Goal: Information Seeking & Learning: Learn about a topic

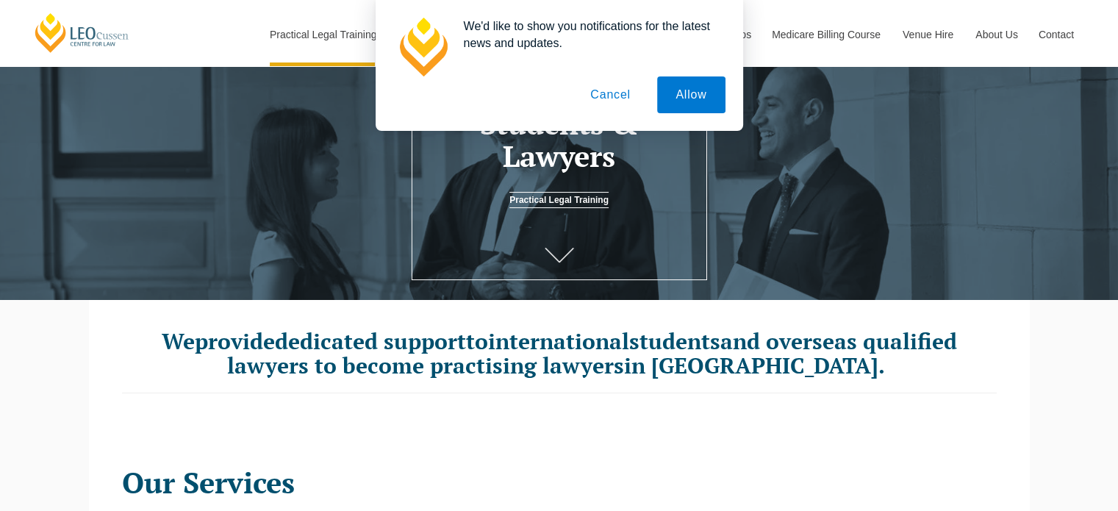
click at [608, 93] on button "Cancel" at bounding box center [610, 94] width 77 height 37
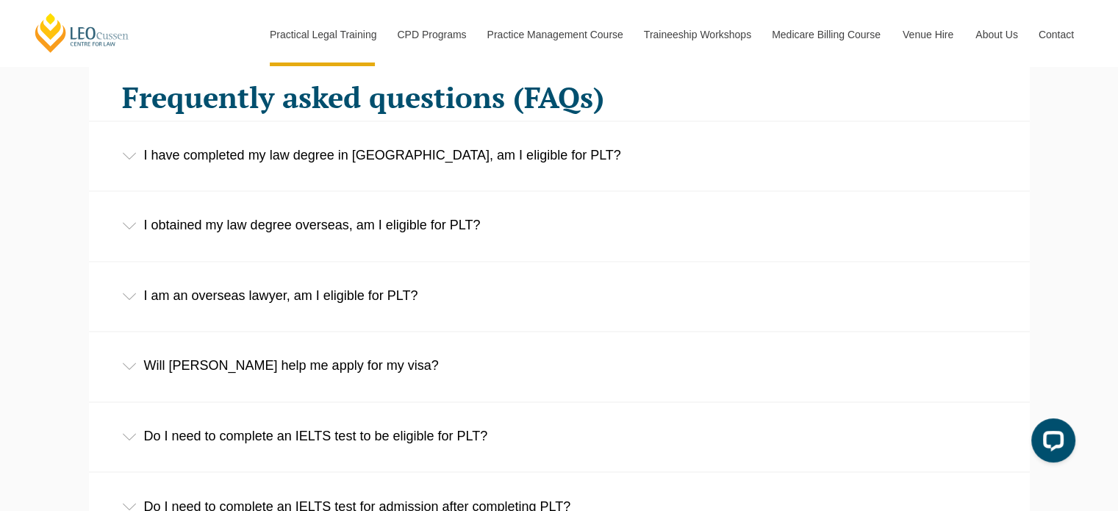
scroll to position [2323, 0]
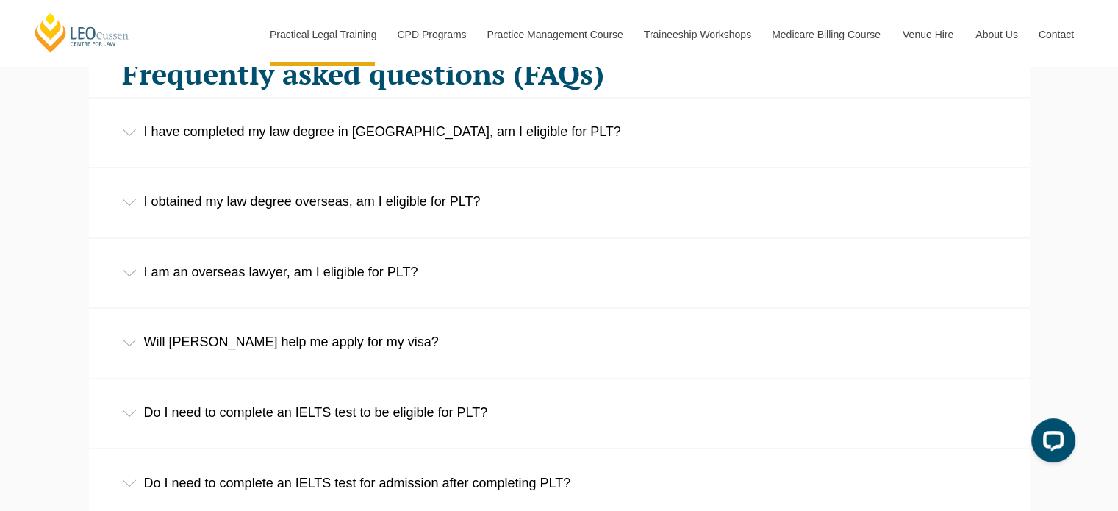
click at [696, 196] on div "I obtained my law degree overseas, am I eligible for PLT?" at bounding box center [559, 202] width 941 height 68
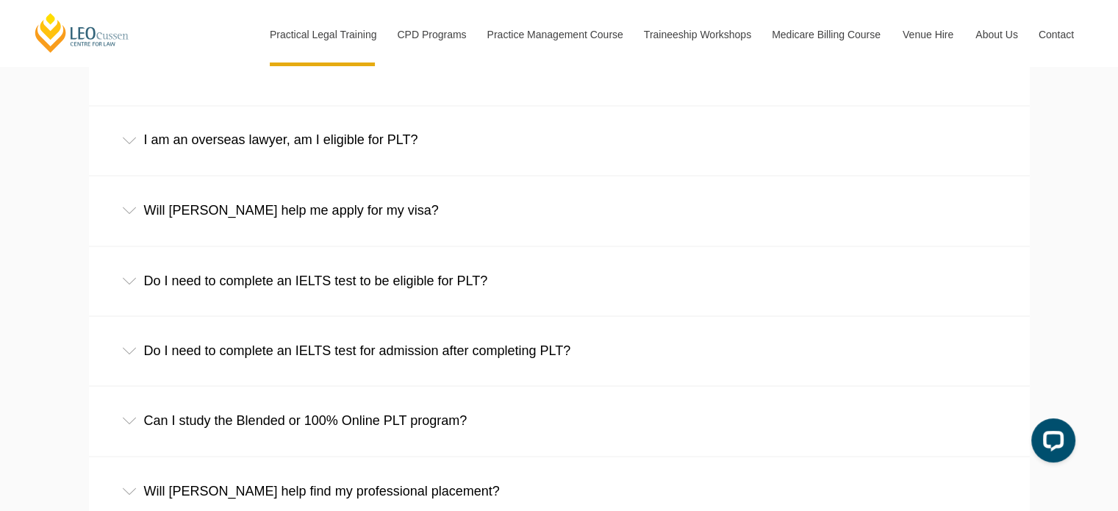
scroll to position [2618, 0]
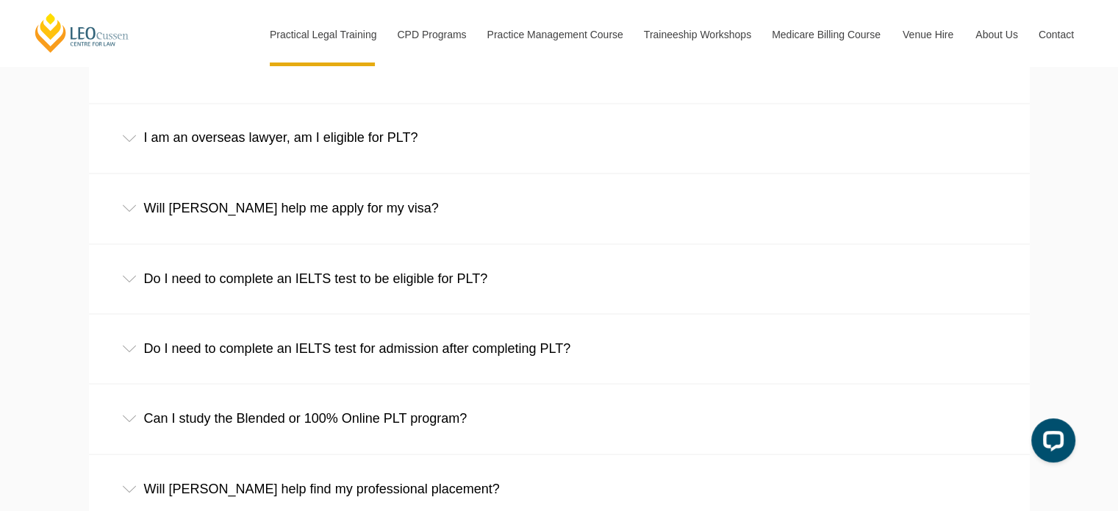
click at [576, 262] on div "Do I need to complete an IELTS test to be eligible for PLT?" at bounding box center [559, 278] width 941 height 68
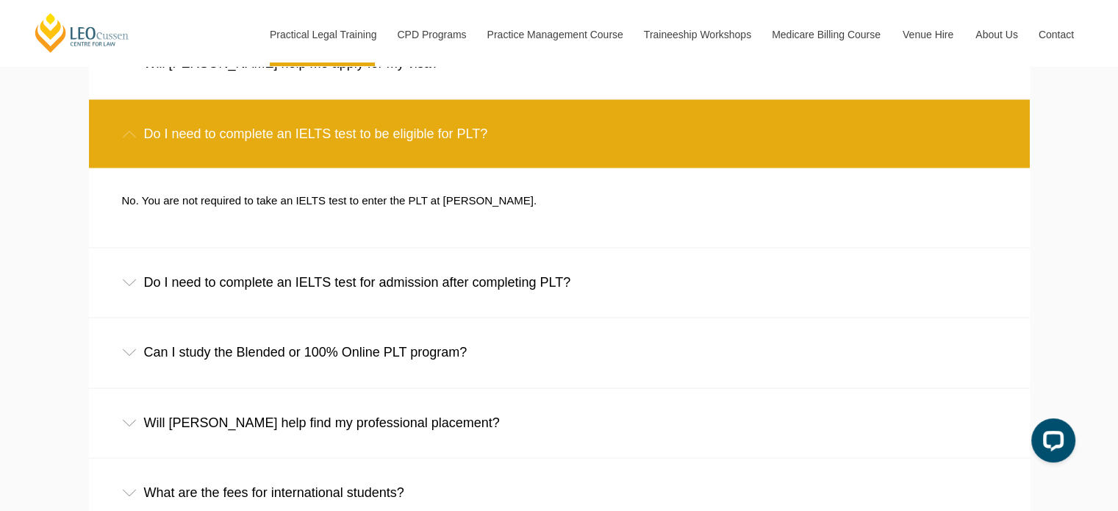
scroll to position [2765, 0]
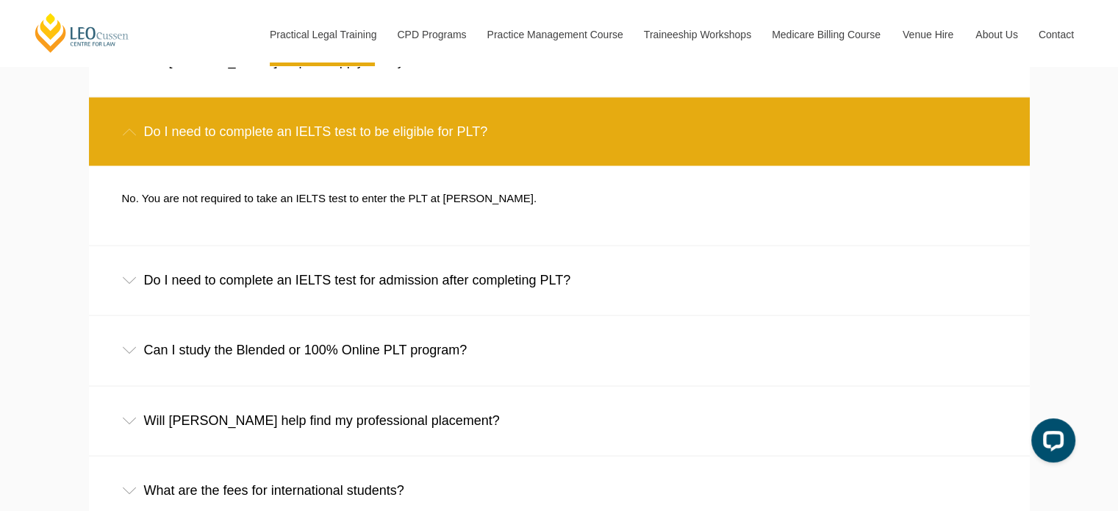
click at [518, 351] on div "Can I study the Blended or 100% Online PLT program?" at bounding box center [559, 349] width 941 height 68
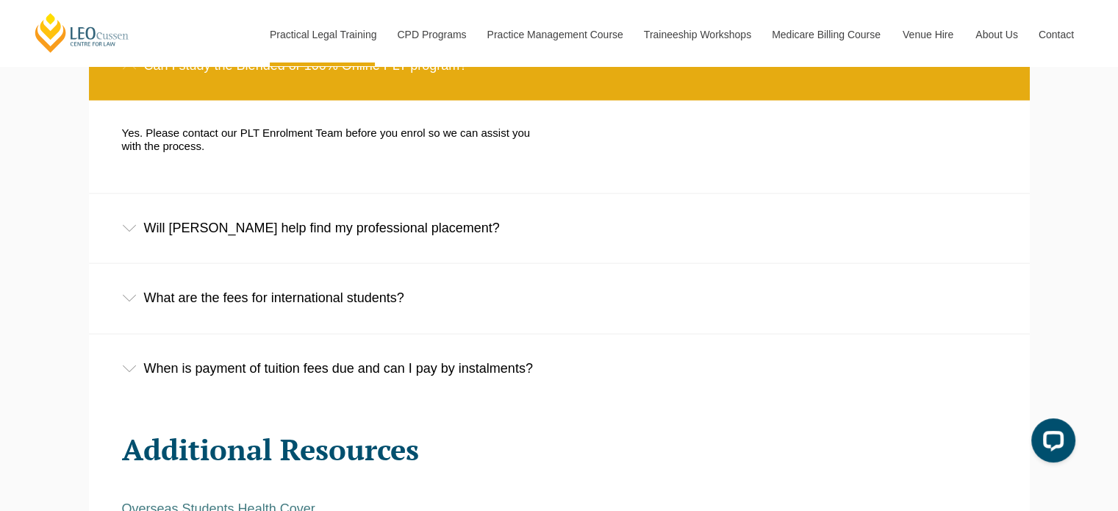
scroll to position [3059, 0]
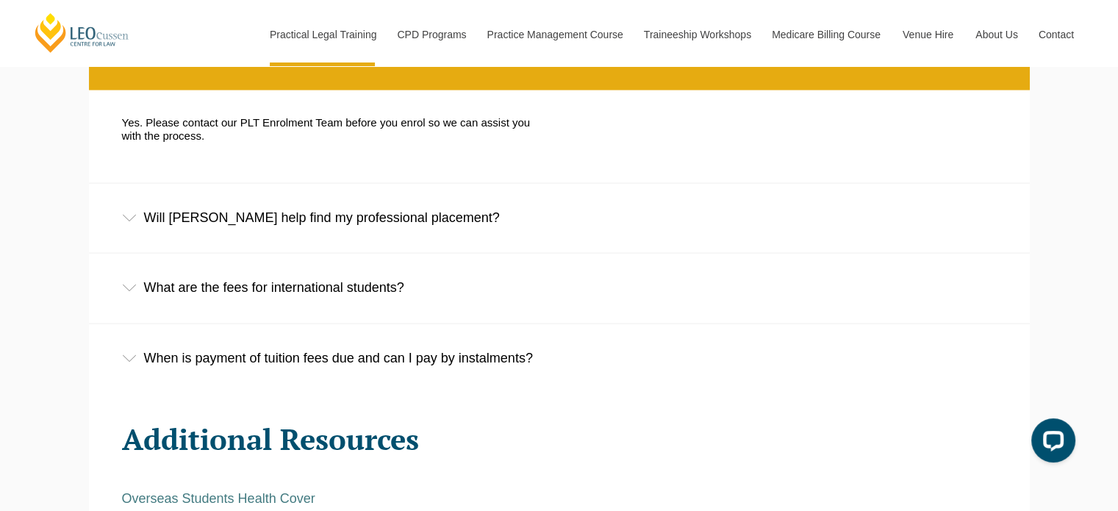
click at [431, 210] on div "Will Leo Cussen help find my professional placement?" at bounding box center [559, 218] width 941 height 68
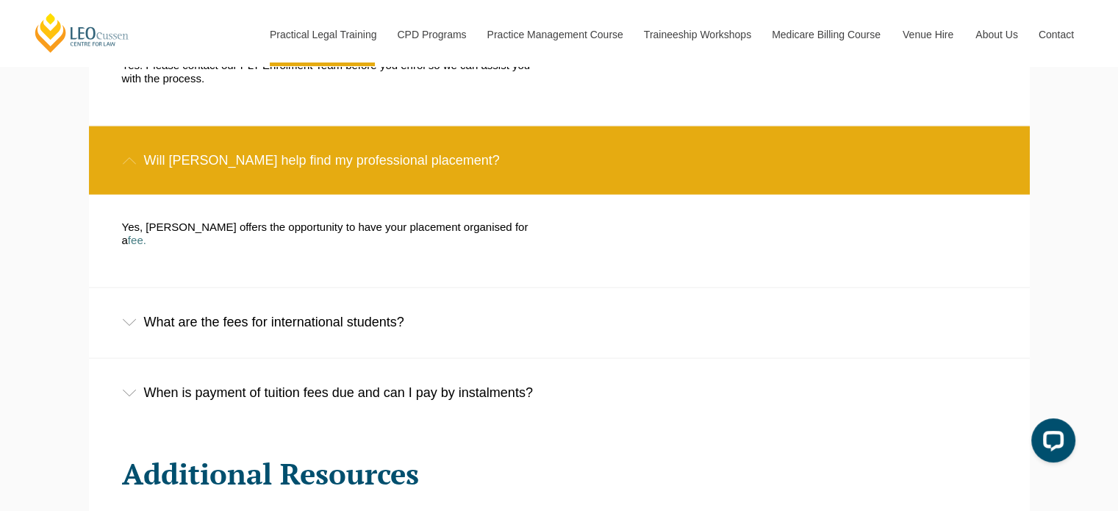
scroll to position [3118, 0]
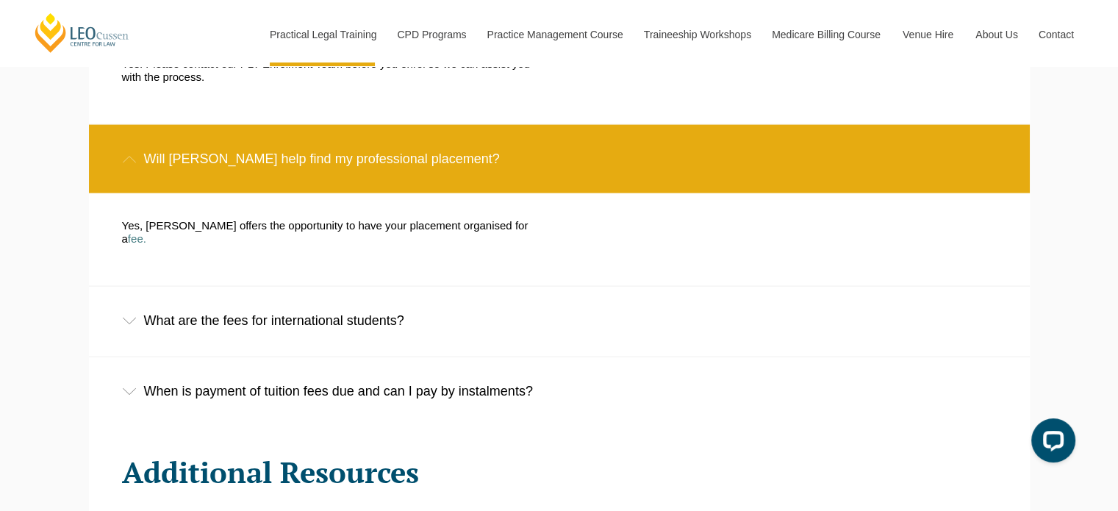
click at [435, 287] on div "What are the fees for international students?" at bounding box center [559, 321] width 941 height 68
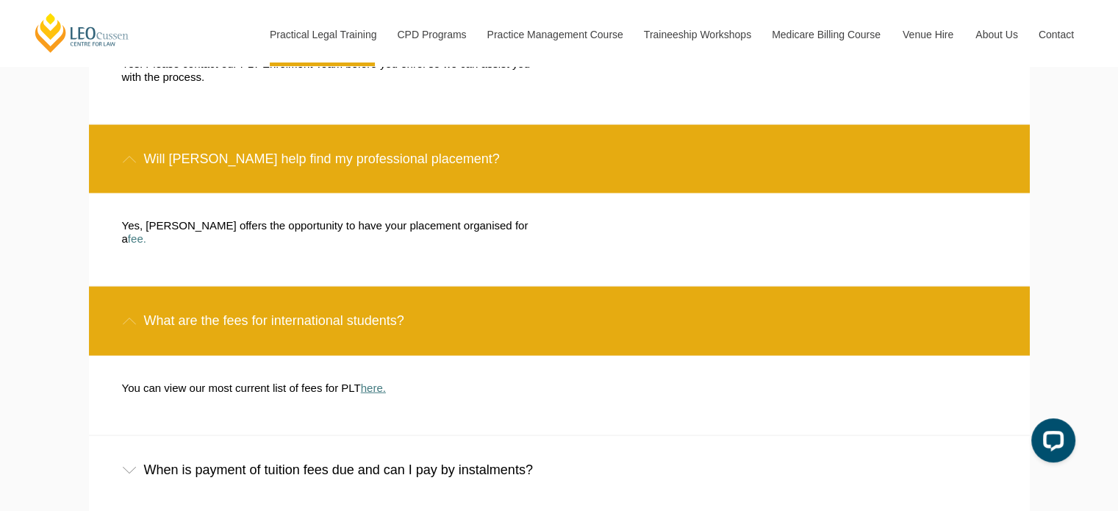
click at [383, 382] on link "here." at bounding box center [373, 388] width 25 height 12
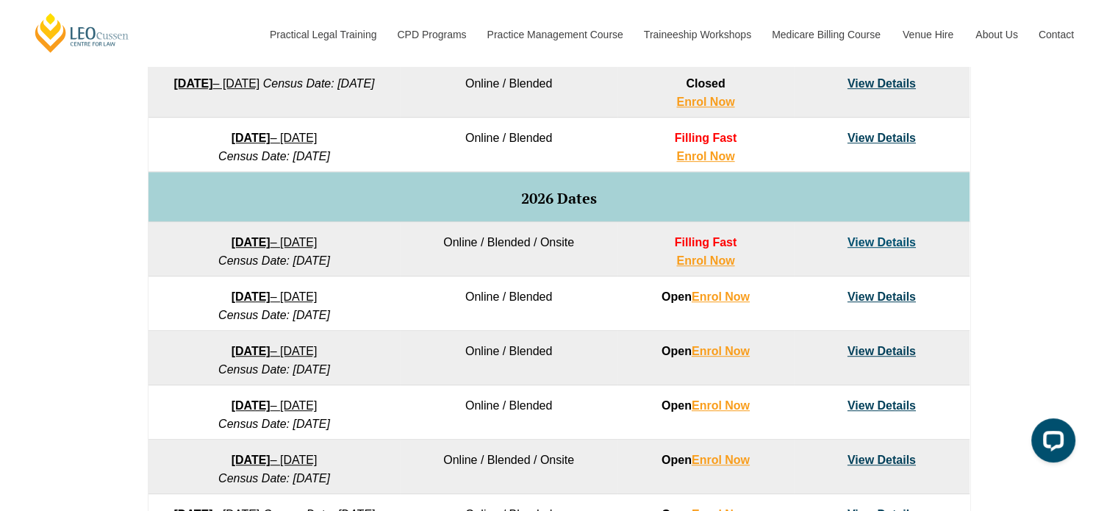
scroll to position [853, 0]
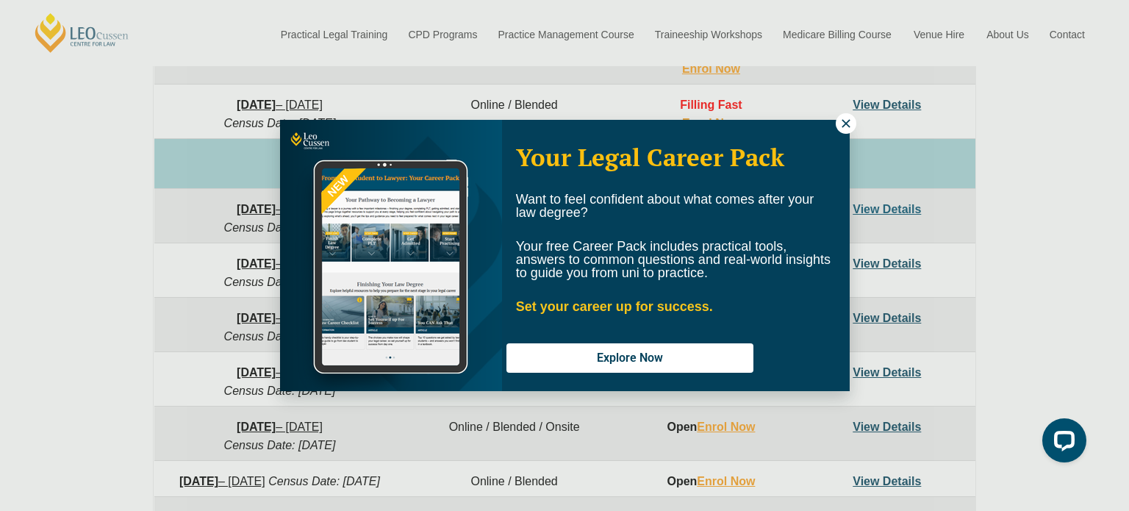
click at [854, 120] on button at bounding box center [846, 123] width 21 height 21
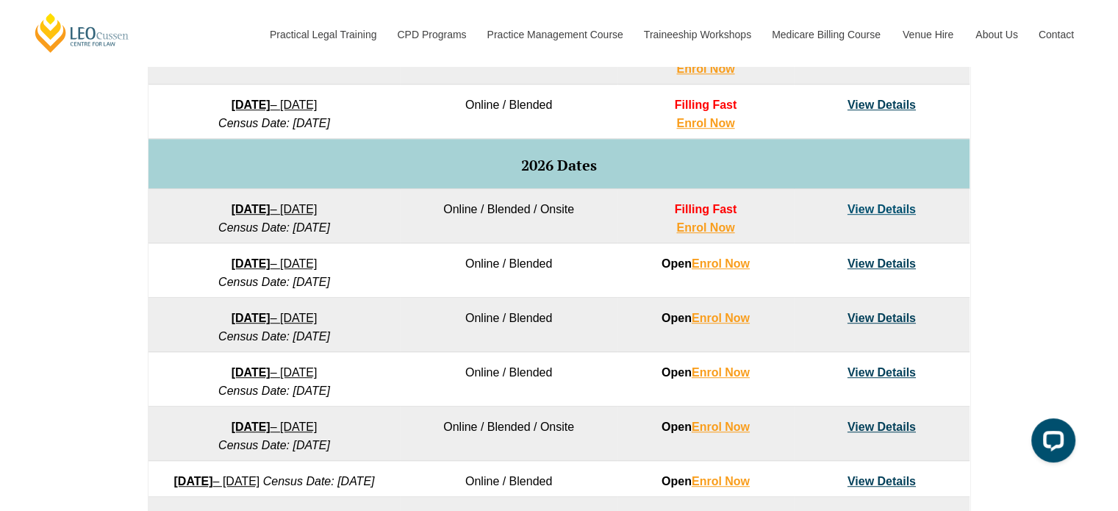
click at [876, 265] on link "View Details" at bounding box center [882, 263] width 68 height 12
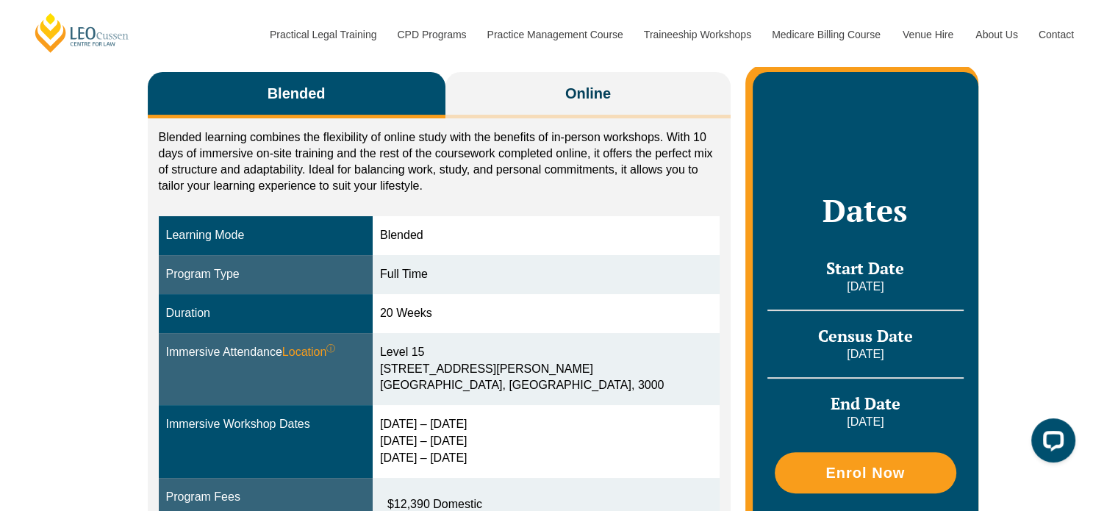
scroll to position [235, 0]
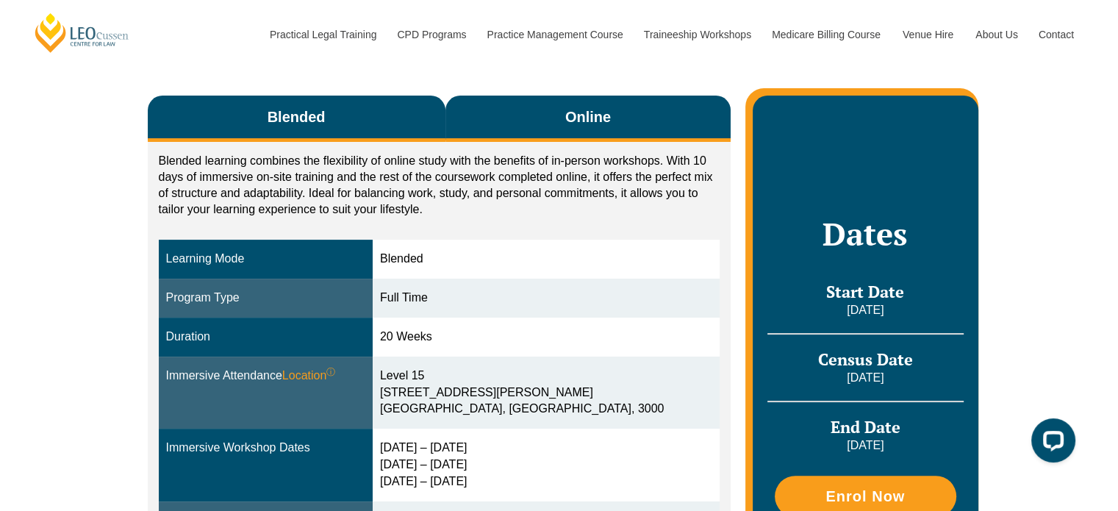
click at [656, 105] on button "Online" at bounding box center [589, 119] width 286 height 46
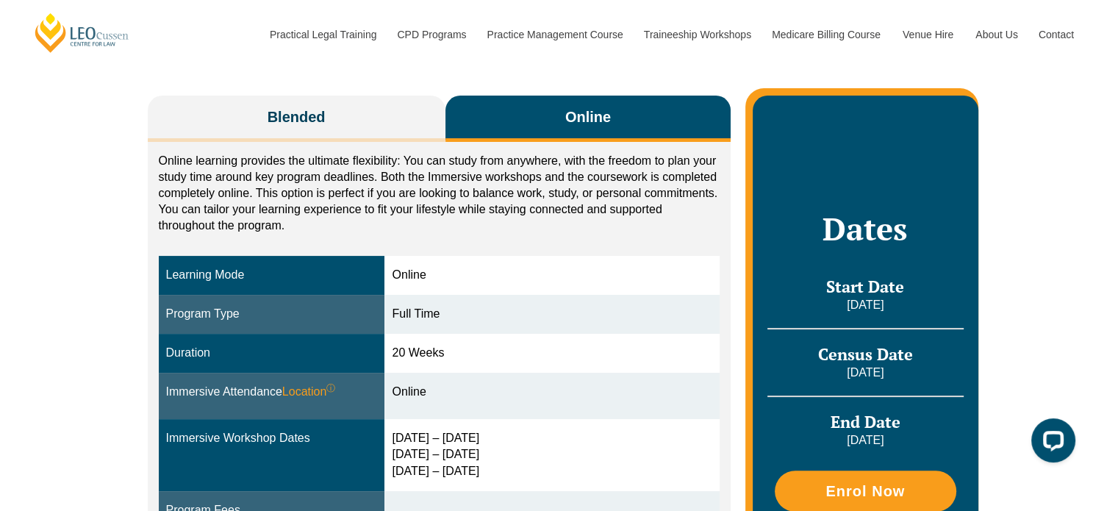
click at [656, 105] on button "Online" at bounding box center [589, 119] width 286 height 46
click at [638, 185] on p "Online learning provides the ultimate flexibility: You can study from anywhere,…" at bounding box center [440, 193] width 562 height 81
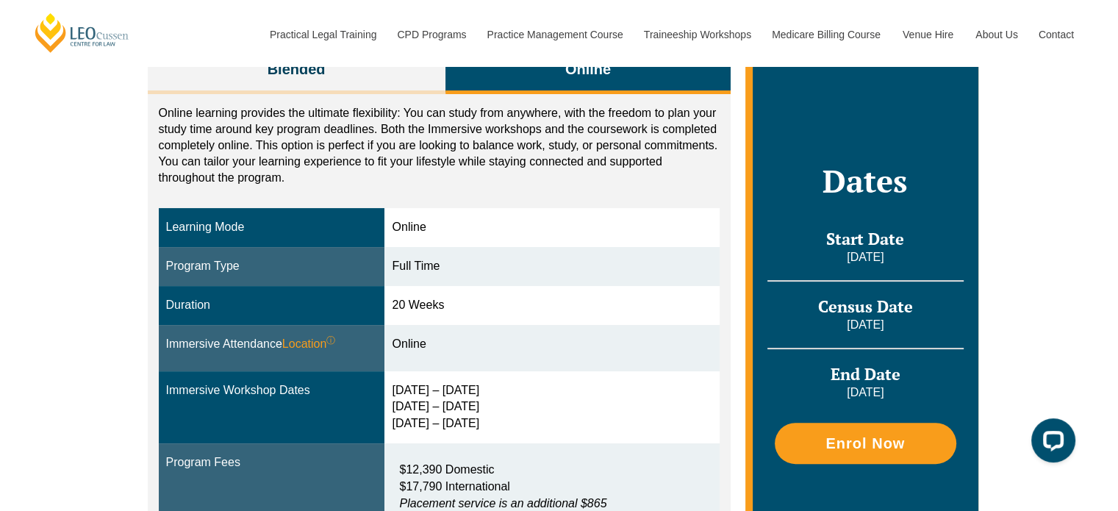
scroll to position [265, 0]
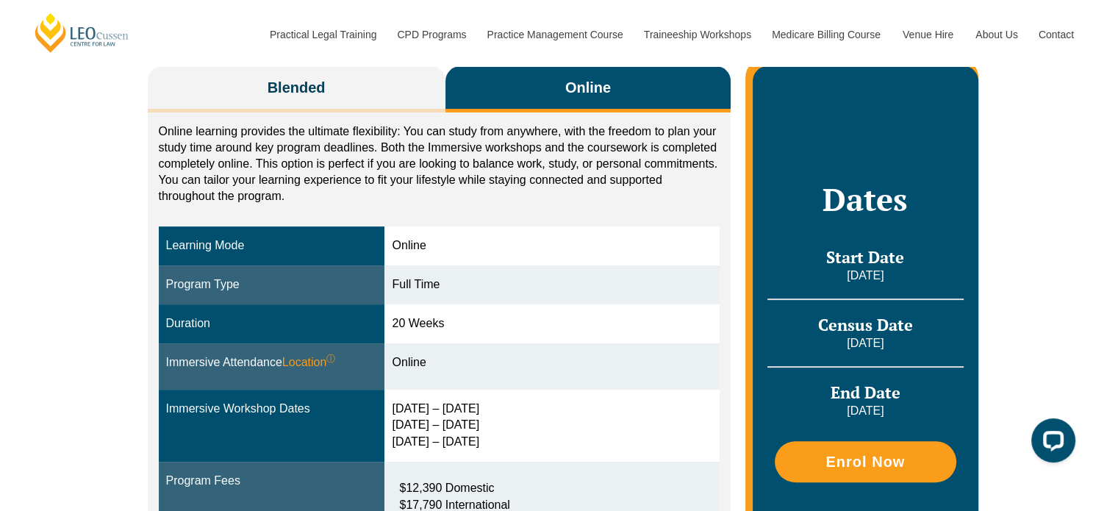
click at [626, 93] on button "Online" at bounding box center [589, 89] width 286 height 46
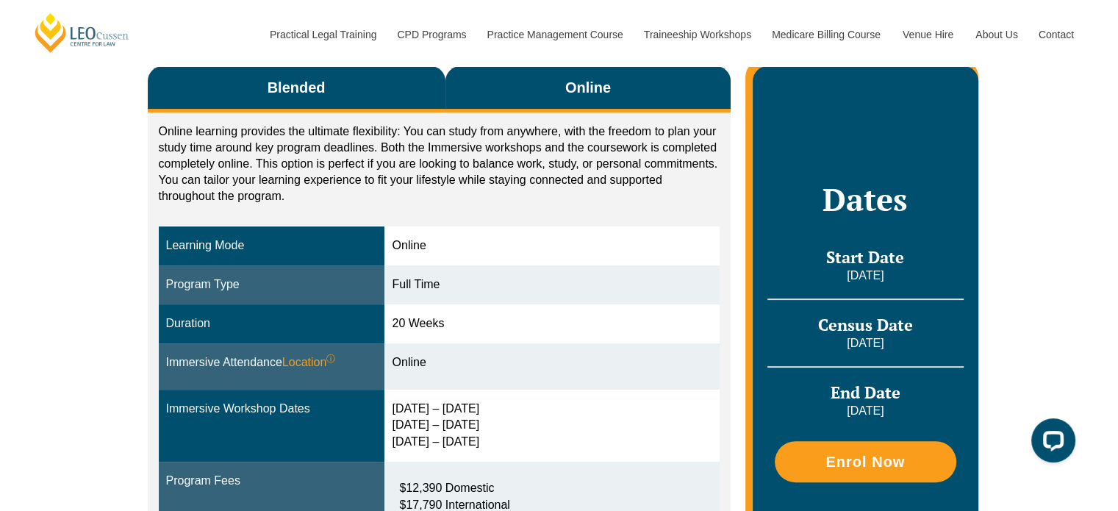
click at [391, 102] on button "Blended" at bounding box center [297, 89] width 298 height 46
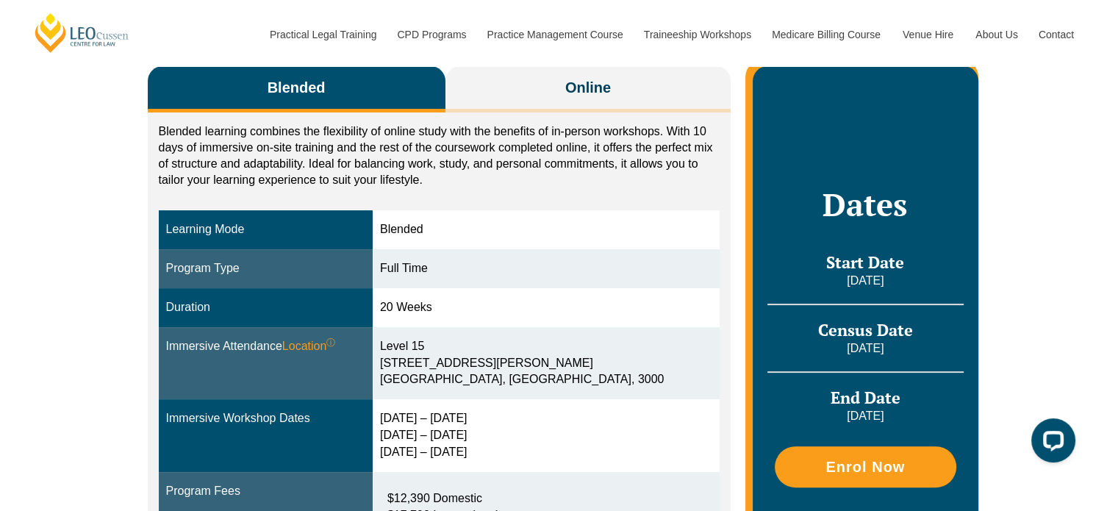
click at [517, 161] on p "Blended learning combines the flexibility of online study with the benefits of …" at bounding box center [440, 156] width 562 height 65
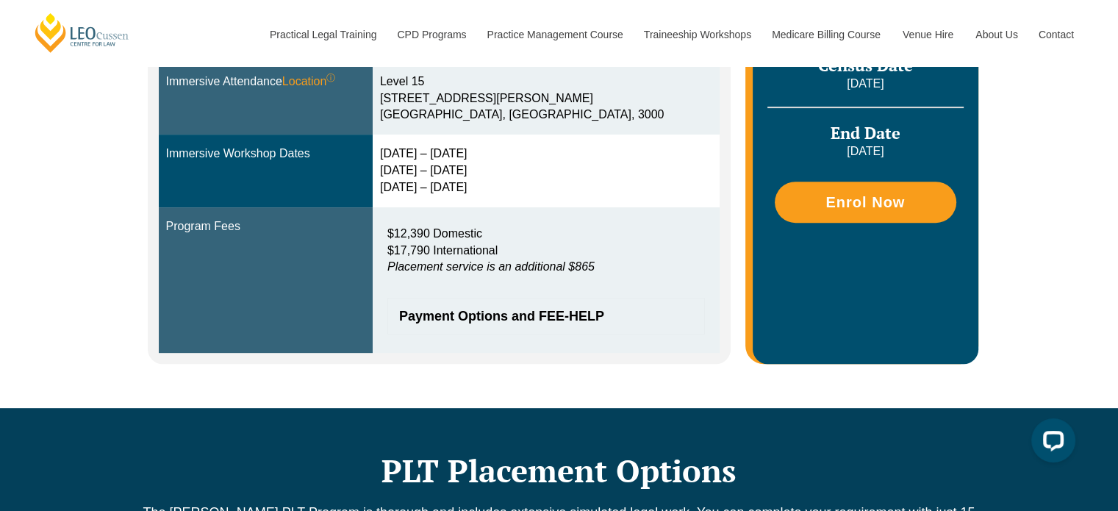
scroll to position [559, 0]
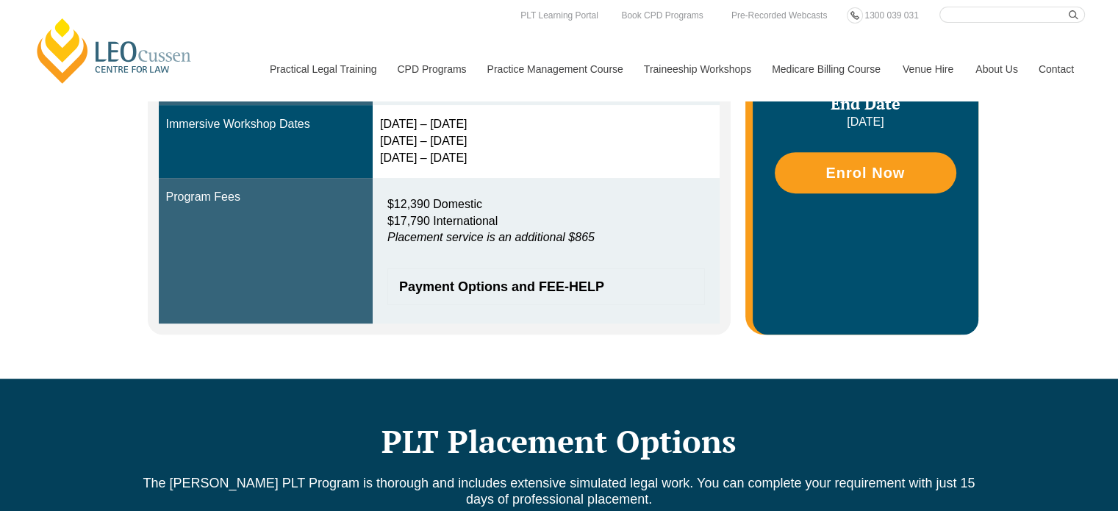
click at [501, 282] on span "Payment Options and FEE-HELP" at bounding box center [538, 286] width 279 height 13
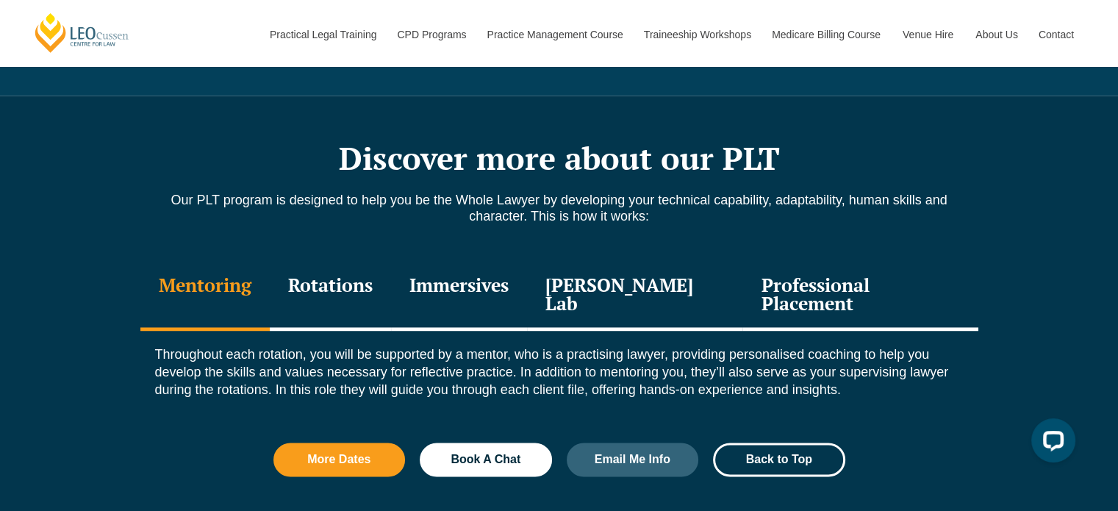
scroll to position [2134, 0]
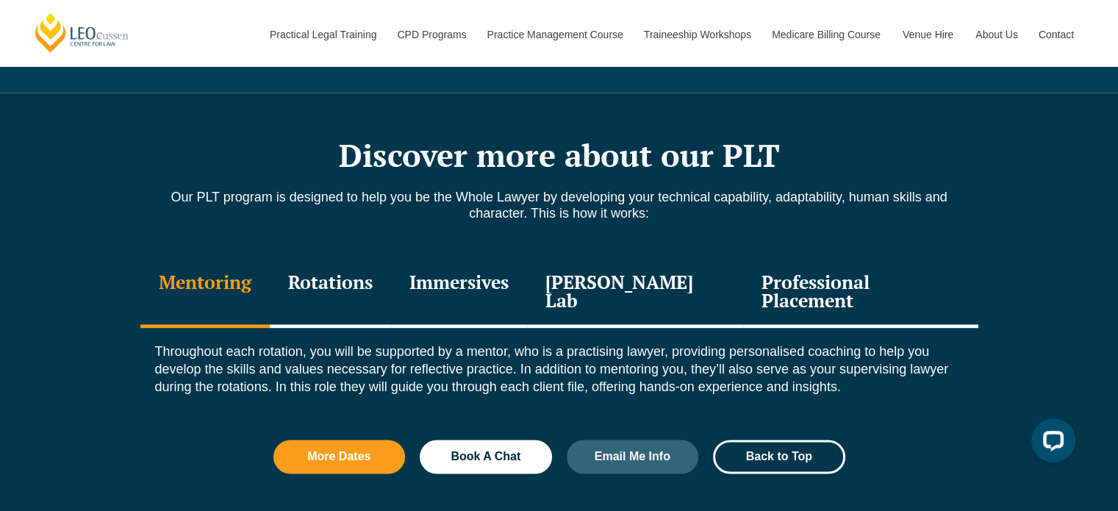
click at [901, 258] on div "Professional Placement" at bounding box center [860, 293] width 235 height 70
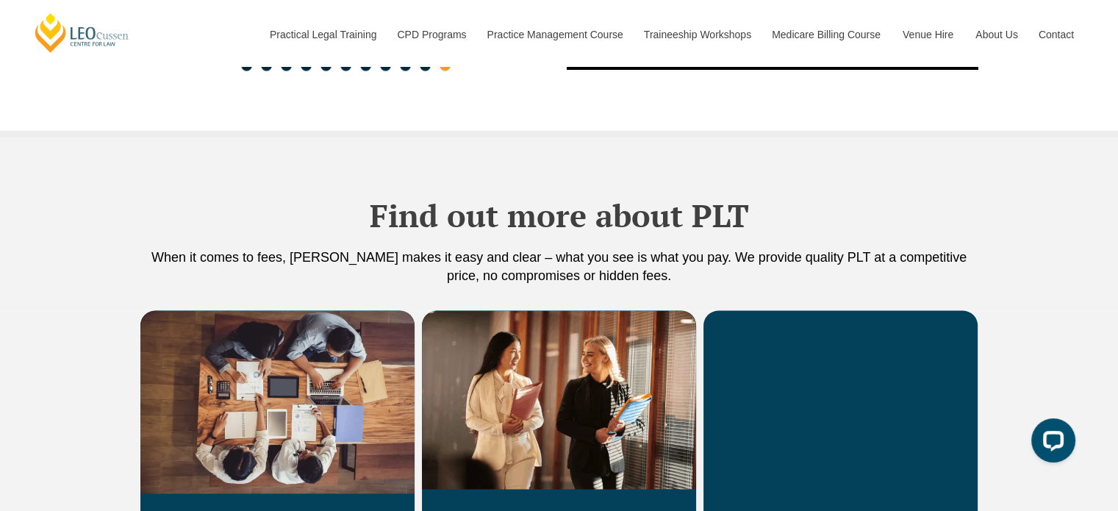
scroll to position [3104, 0]
